Goal: Transaction & Acquisition: Purchase product/service

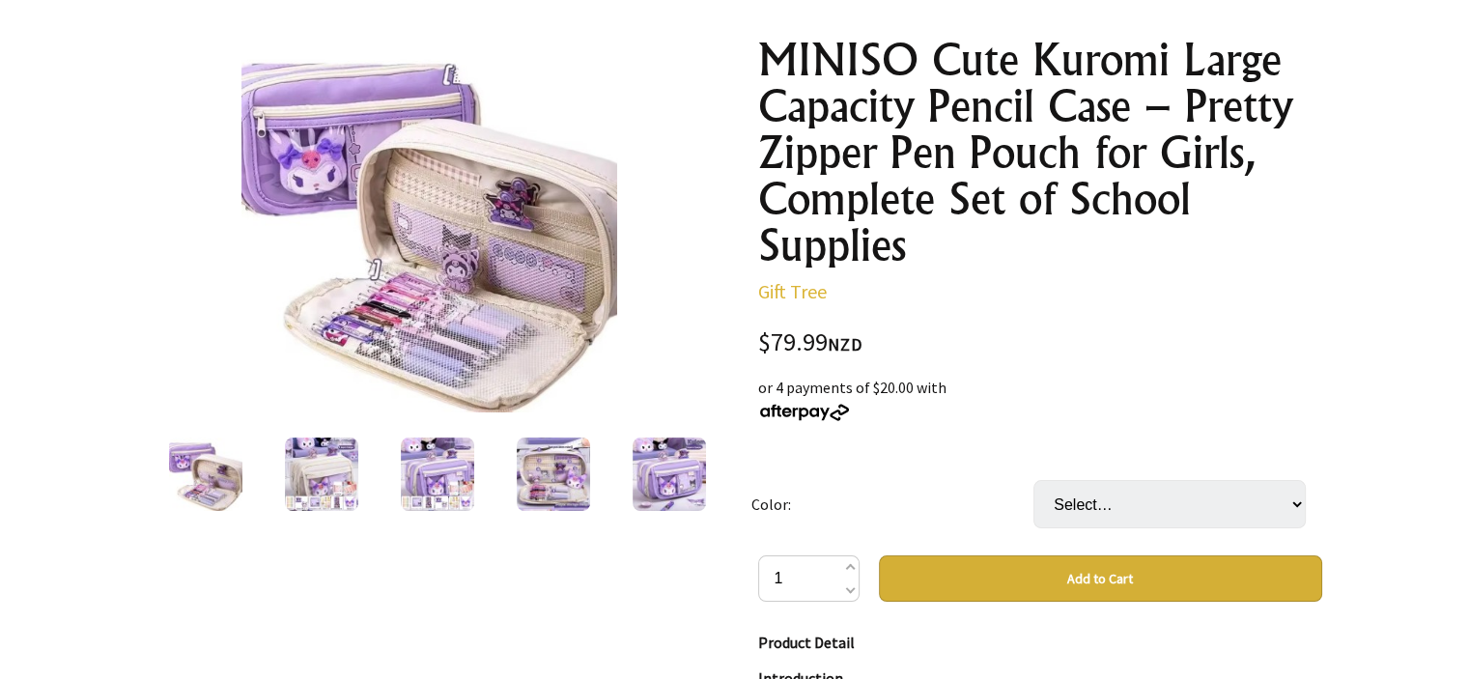
click at [638, 482] on img at bounding box center [669, 474] width 73 height 73
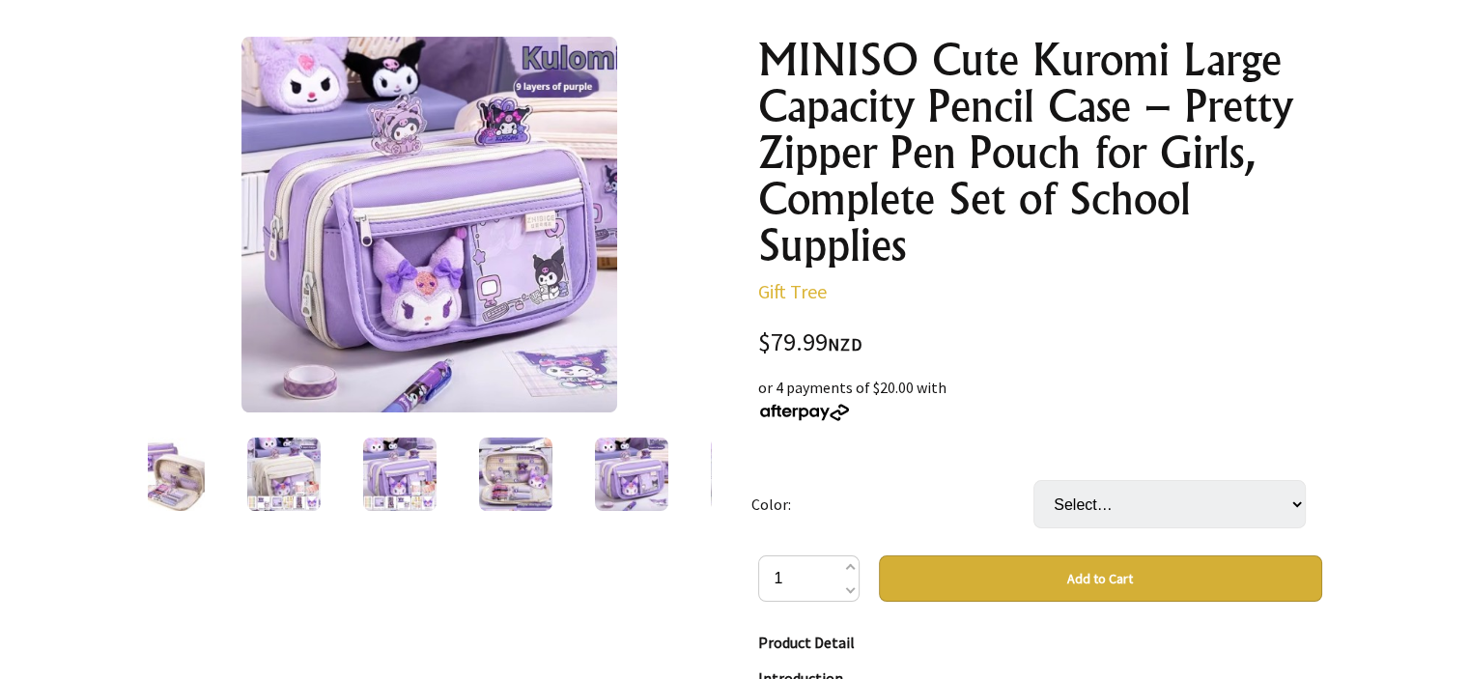
click at [773, 506] on td "Color:" at bounding box center [893, 504] width 282 height 102
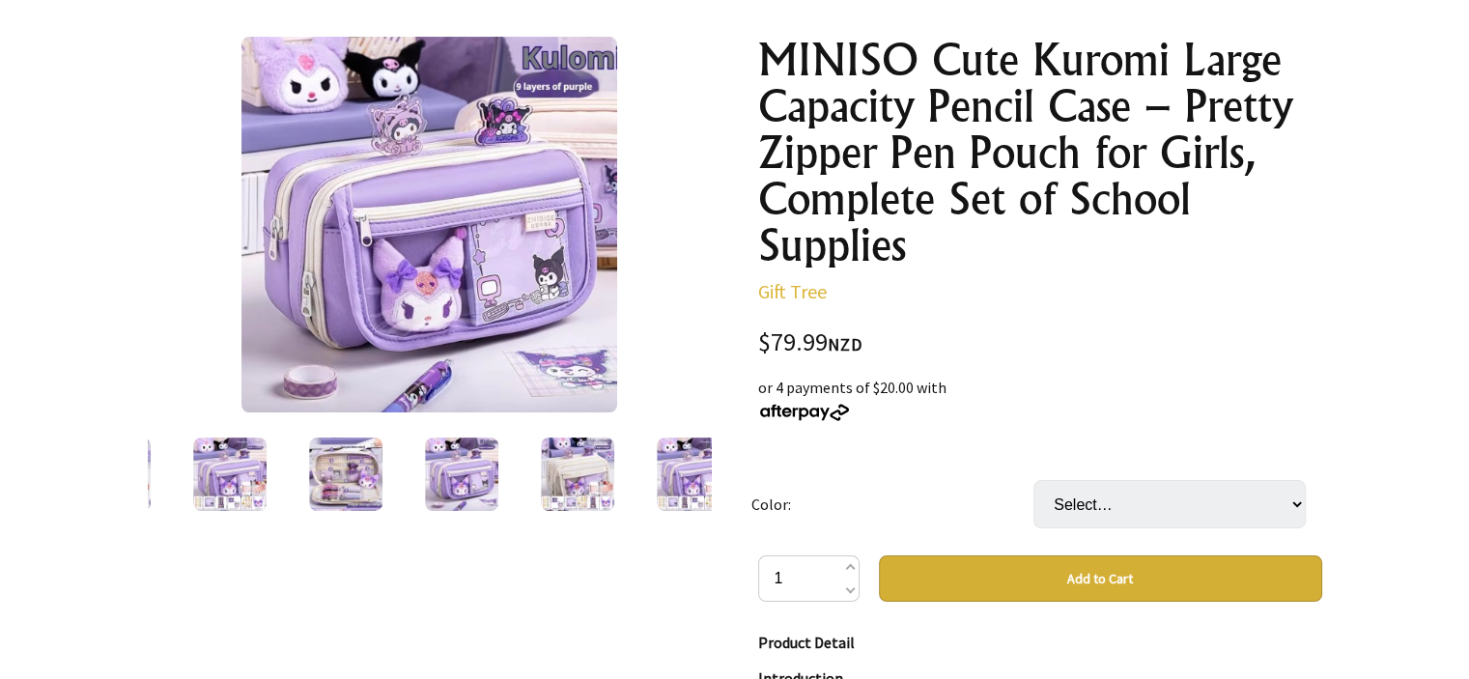
click at [832, 499] on td "Color:" at bounding box center [893, 504] width 282 height 102
click at [918, 500] on td "Color:" at bounding box center [893, 504] width 282 height 102
click at [908, 488] on td "Color:" at bounding box center [893, 504] width 282 height 102
click at [907, 495] on td "Color:" at bounding box center [893, 504] width 282 height 102
click at [900, 498] on td "Color:" at bounding box center [893, 504] width 282 height 102
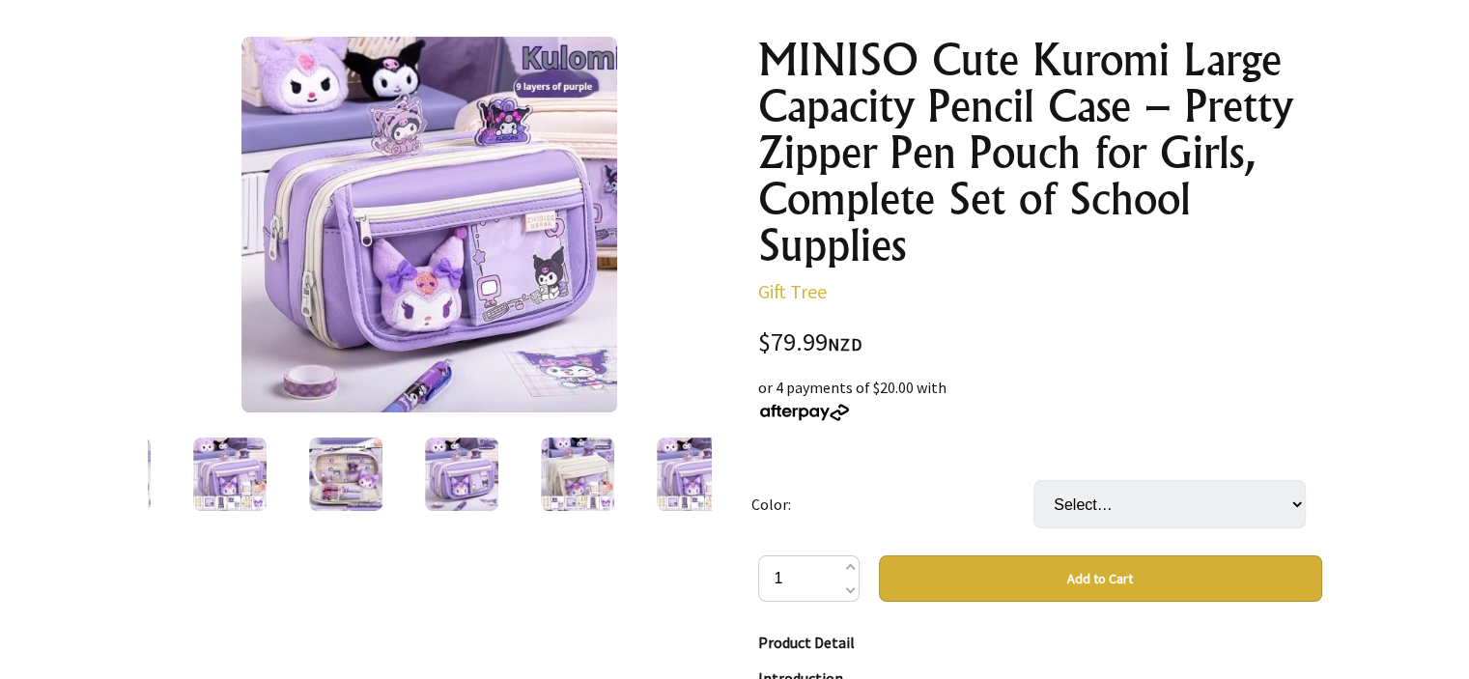
click at [898, 496] on td "Color:" at bounding box center [893, 504] width 282 height 102
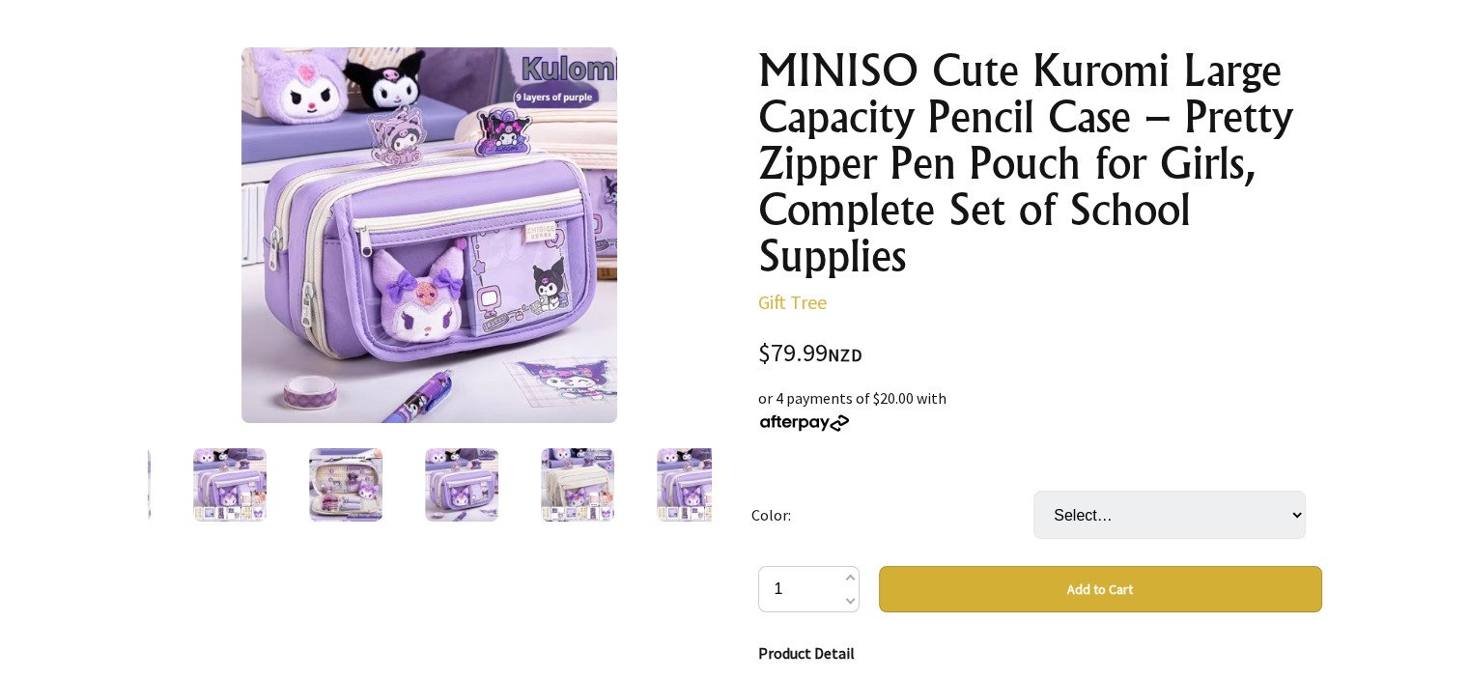
scroll to position [138, 0]
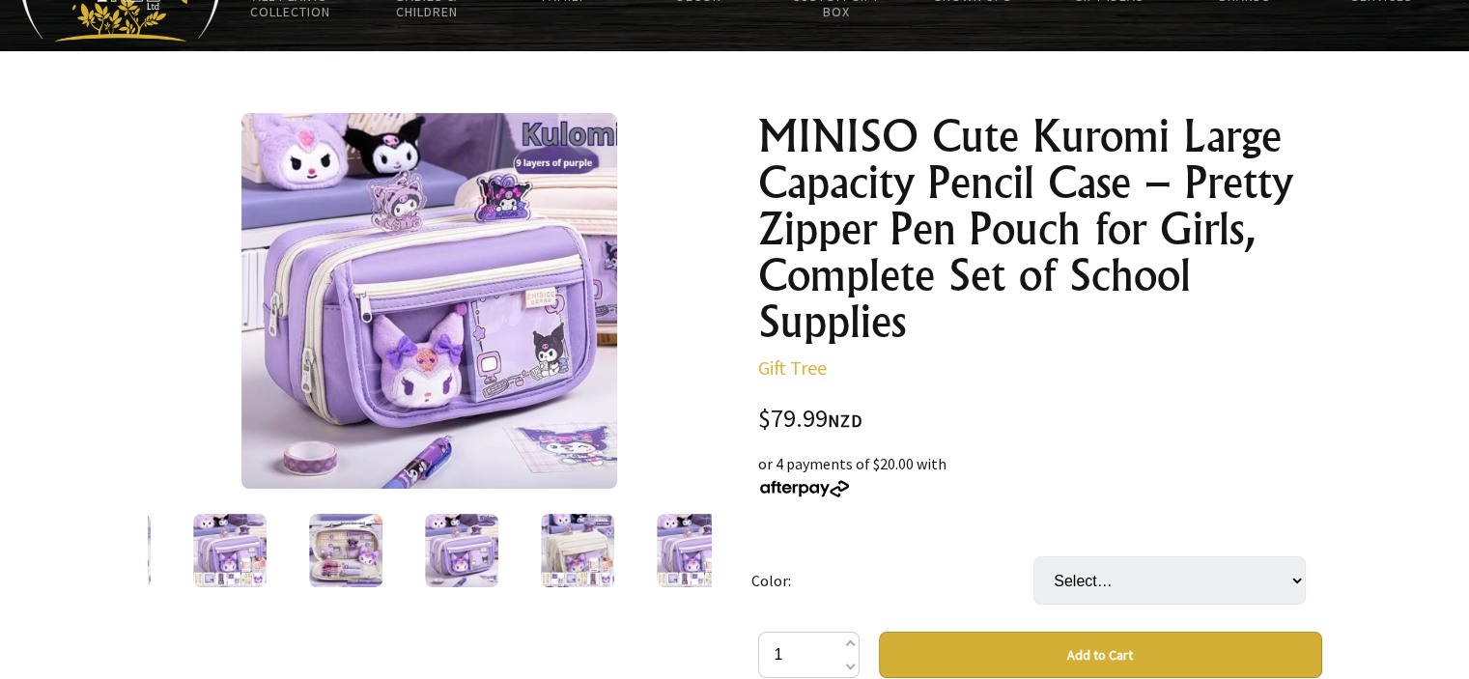
click at [562, 537] on img at bounding box center [577, 550] width 73 height 73
click at [506, 566] on div at bounding box center [462, 550] width 116 height 81
